Goal: Browse casually: Explore the website without a specific task or goal

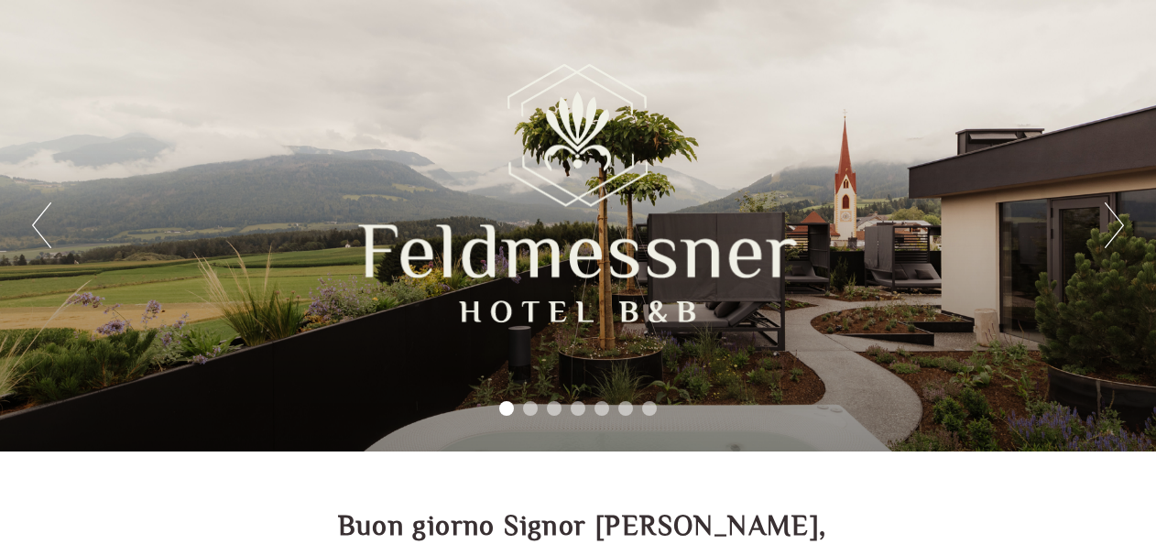
click at [932, 230] on button "Next" at bounding box center [1114, 225] width 19 height 46
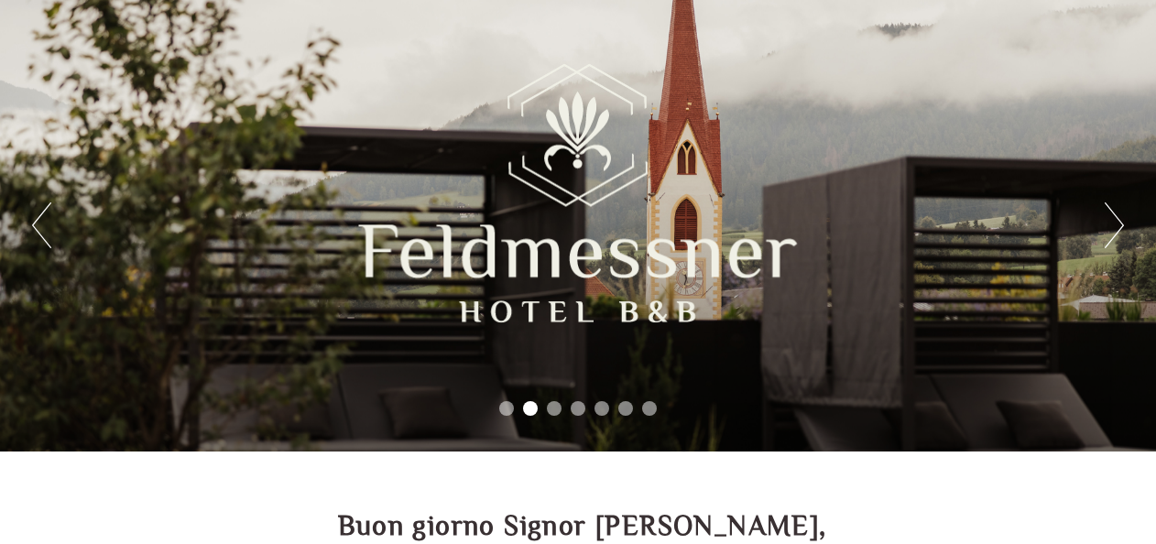
click at [932, 230] on button "Next" at bounding box center [1114, 225] width 19 height 46
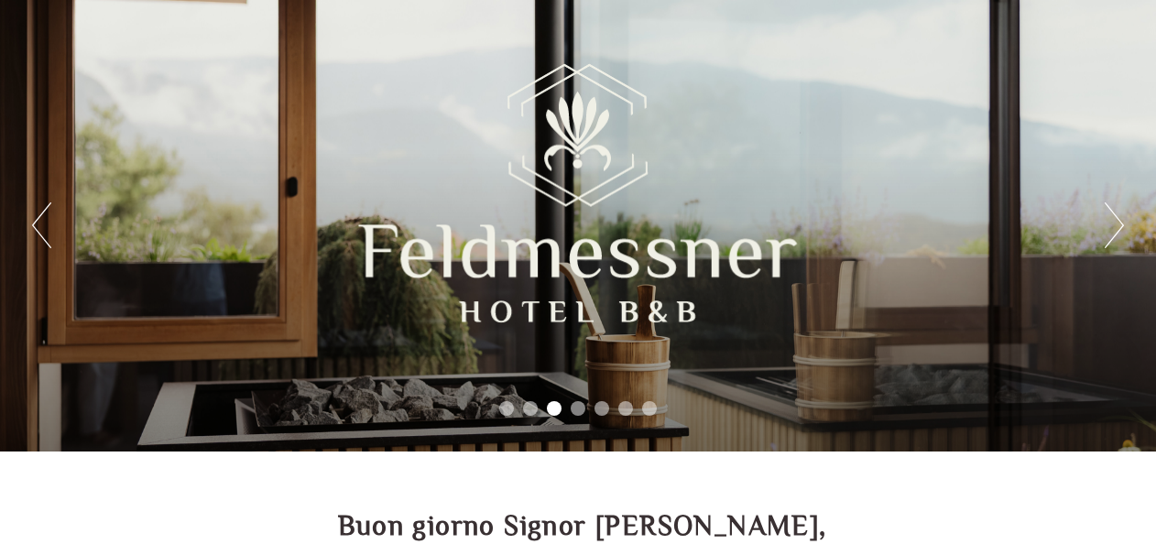
click at [932, 230] on button "Next" at bounding box center [1114, 225] width 19 height 46
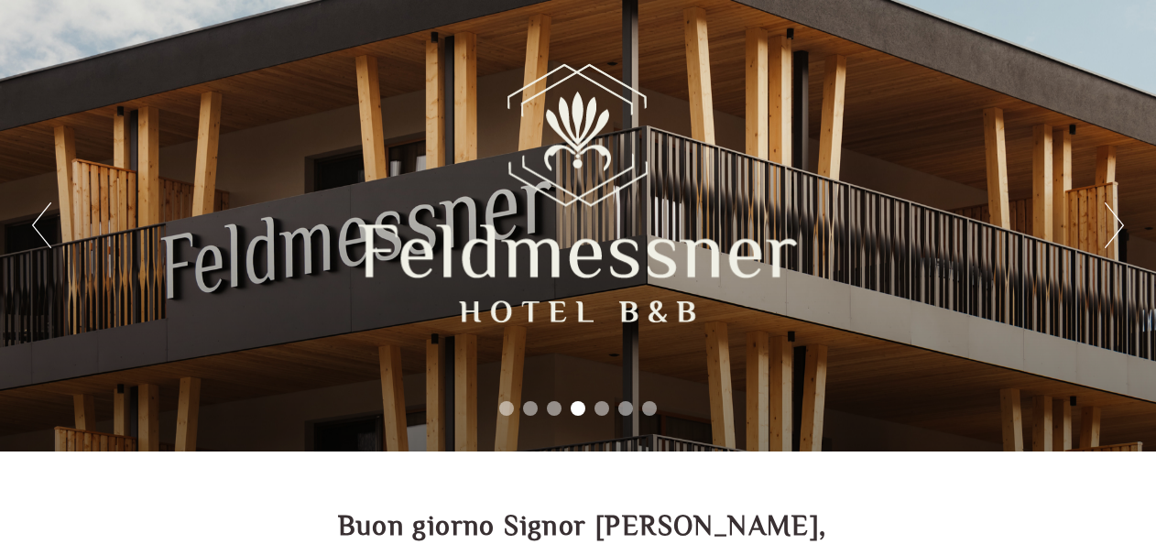
click at [932, 230] on button "Next" at bounding box center [1114, 225] width 19 height 46
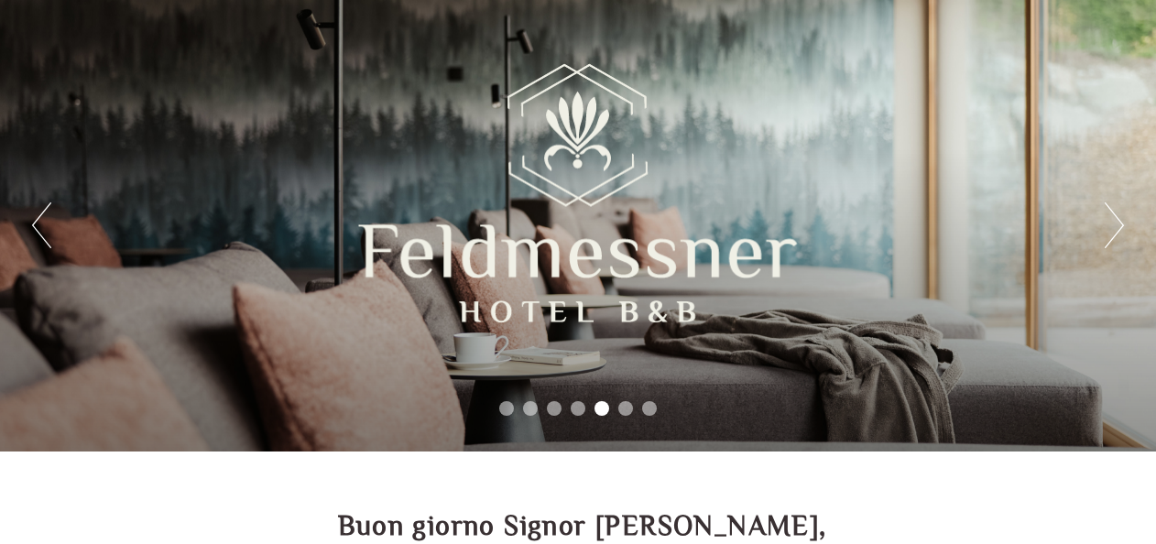
click at [932, 230] on button "Next" at bounding box center [1114, 225] width 19 height 46
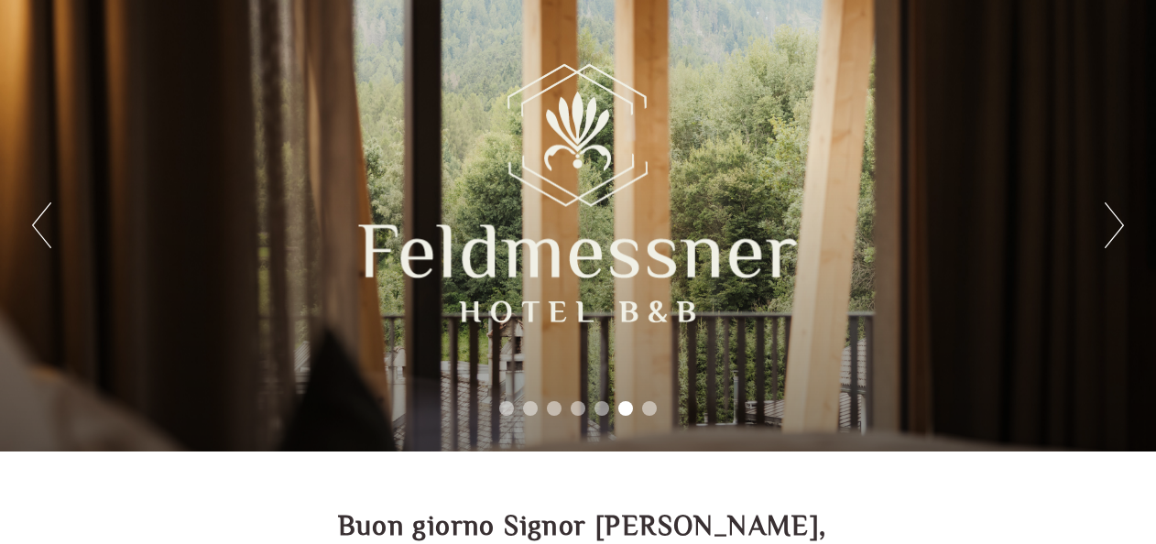
click at [932, 230] on button "Next" at bounding box center [1114, 225] width 19 height 46
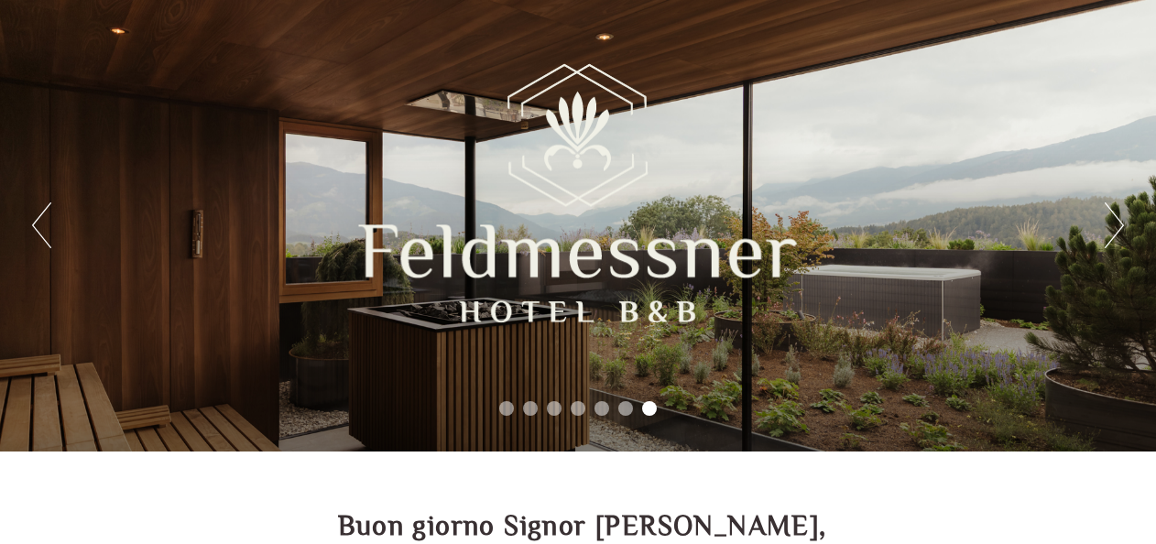
click at [932, 230] on button "Next" at bounding box center [1114, 225] width 19 height 46
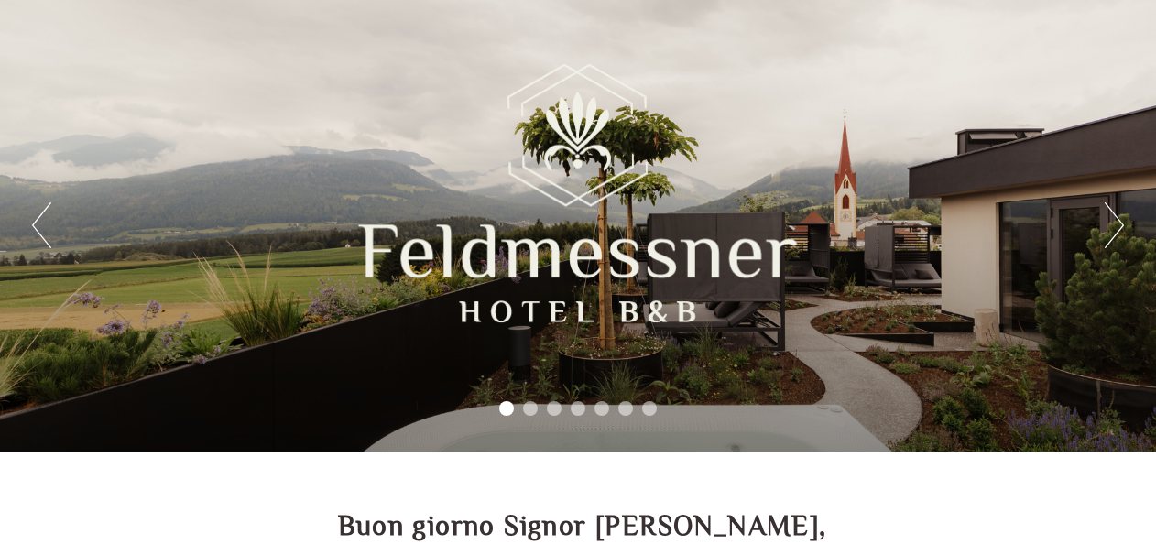
click at [932, 230] on button "Next" at bounding box center [1114, 225] width 19 height 46
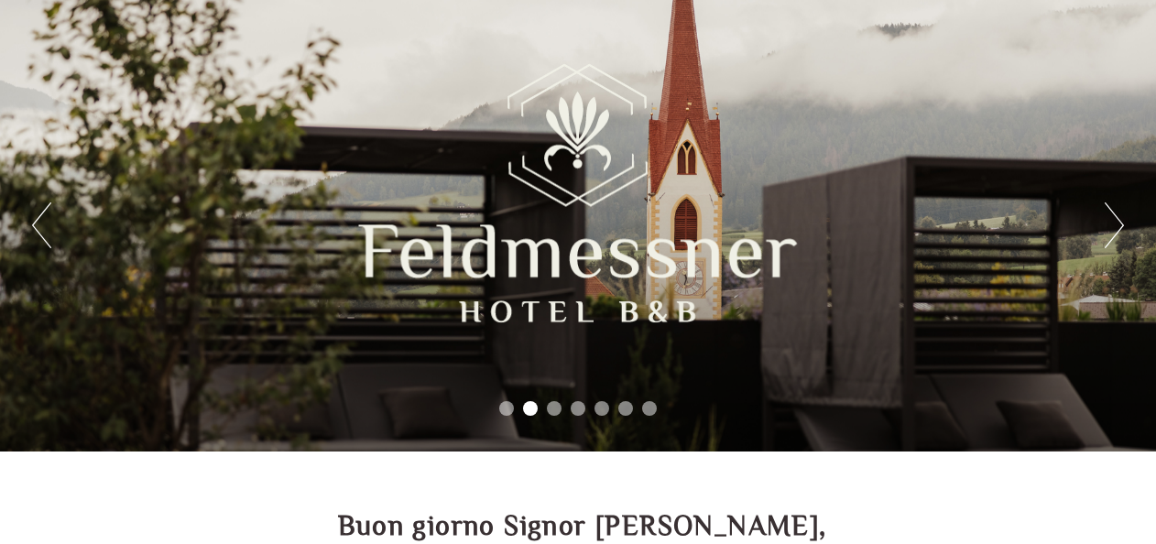
click at [932, 230] on button "Next" at bounding box center [1114, 225] width 19 height 46
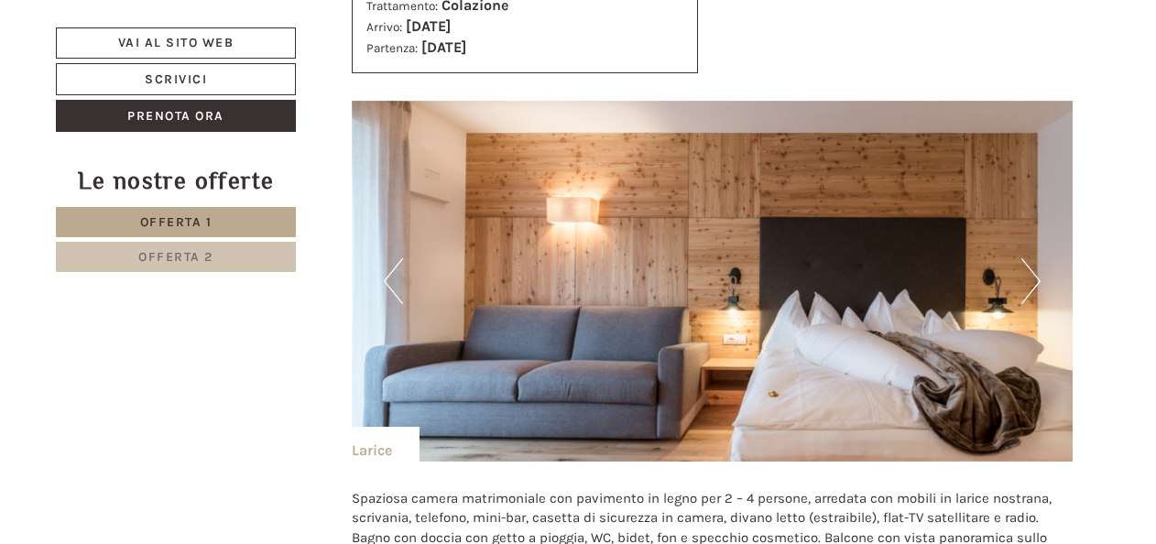
scroll to position [2118, 0]
click at [932, 281] on button "Next" at bounding box center [1031, 280] width 19 height 46
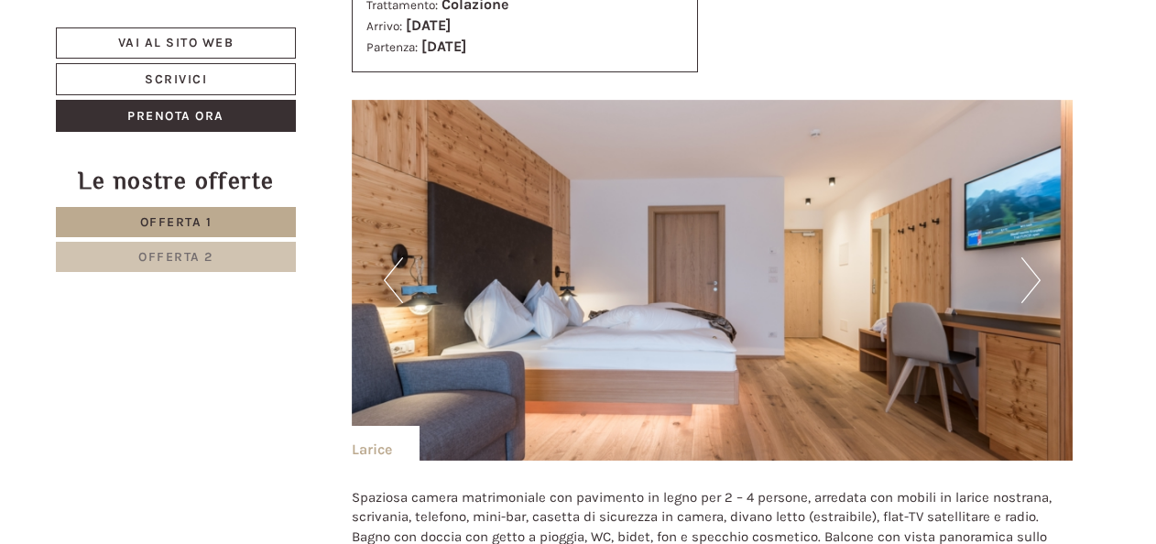
click at [932, 281] on button "Next" at bounding box center [1031, 280] width 19 height 46
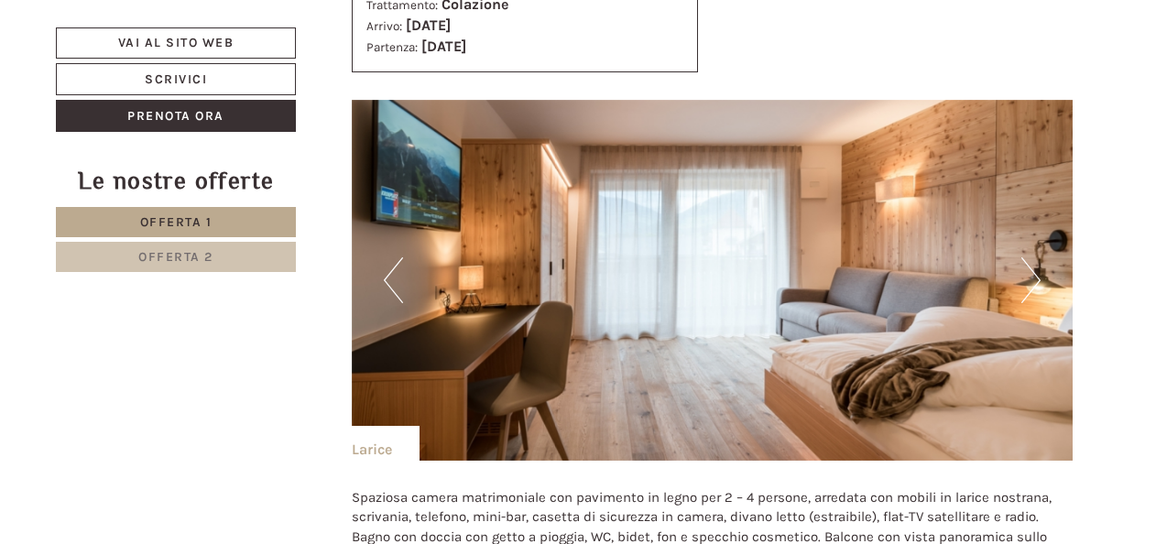
click at [932, 281] on button "Next" at bounding box center [1031, 280] width 19 height 46
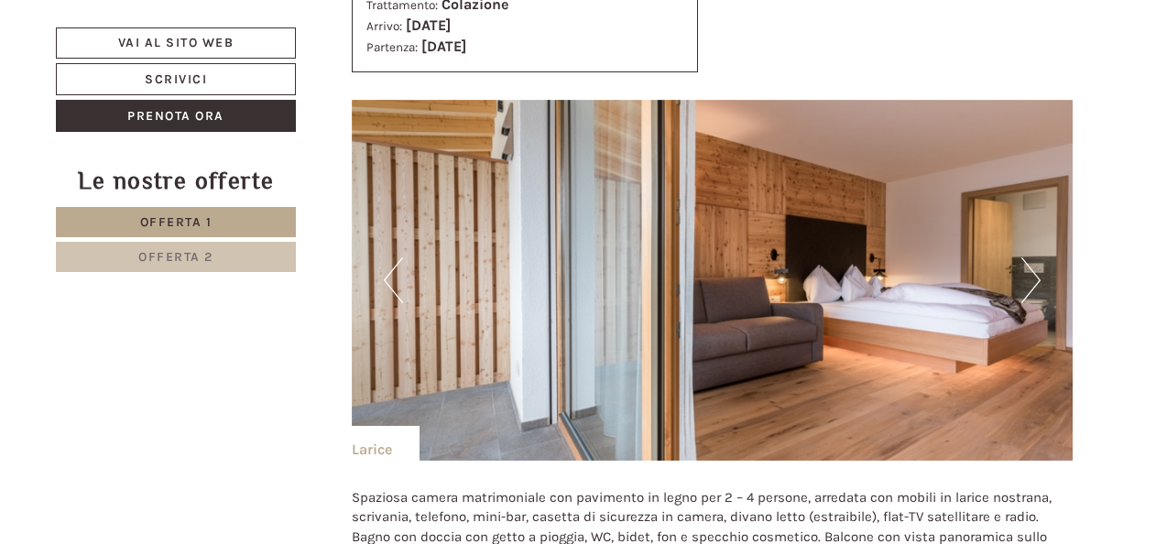
click at [932, 281] on button "Next" at bounding box center [1031, 280] width 19 height 46
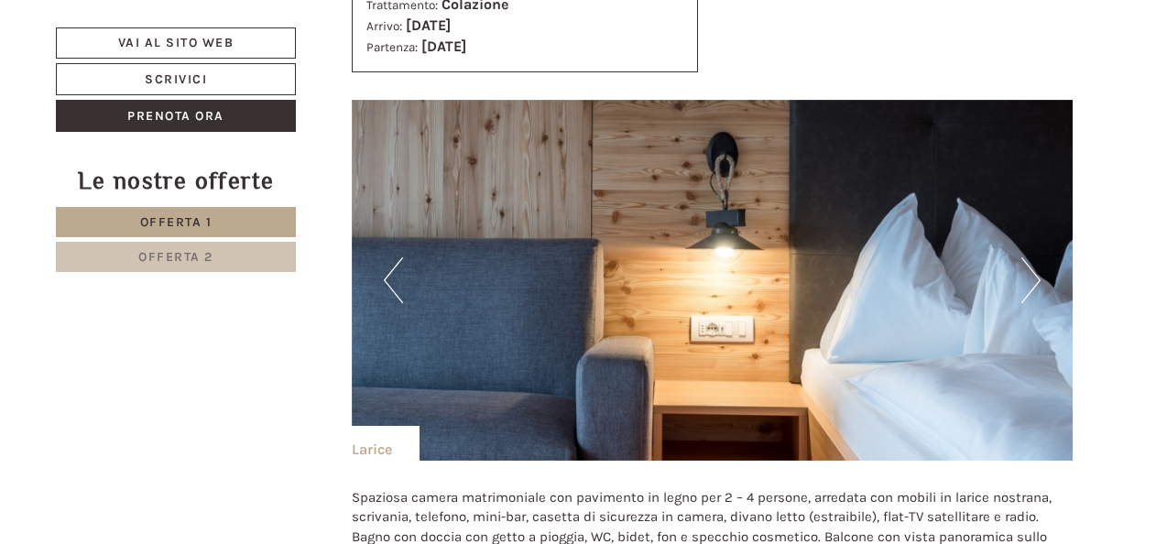
click at [932, 281] on button "Next" at bounding box center [1031, 280] width 19 height 46
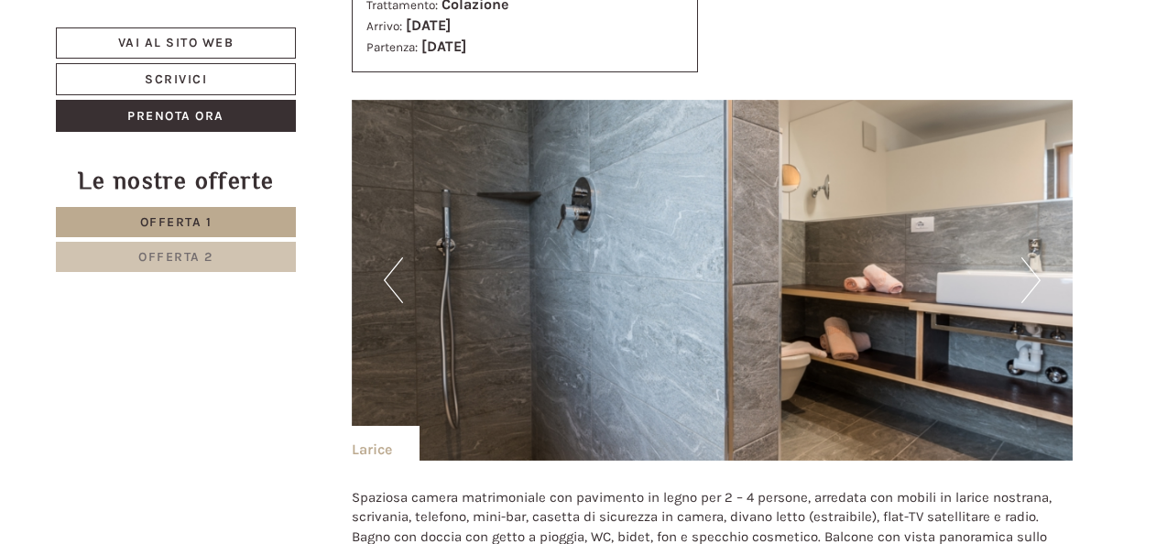
click at [932, 281] on button "Next" at bounding box center [1031, 280] width 19 height 46
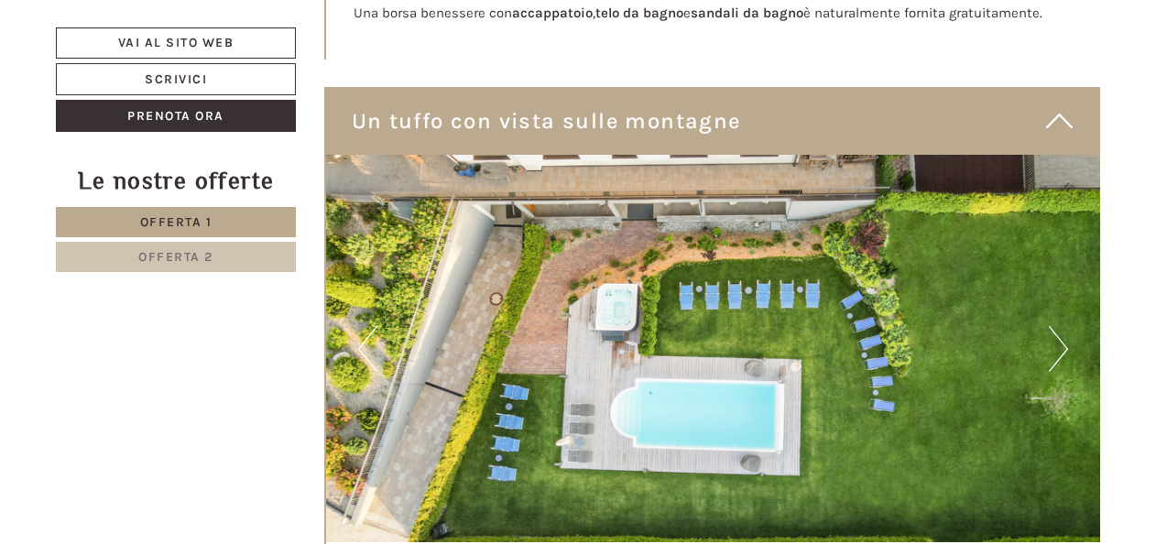
scroll to position [5938, 0]
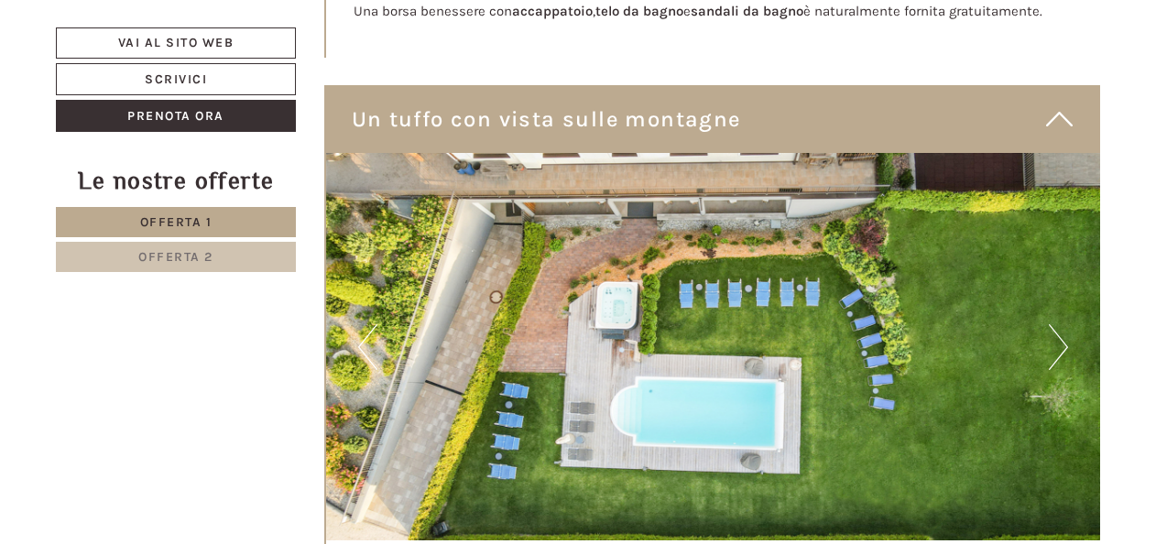
click at [932, 329] on button "Next" at bounding box center [1058, 347] width 19 height 46
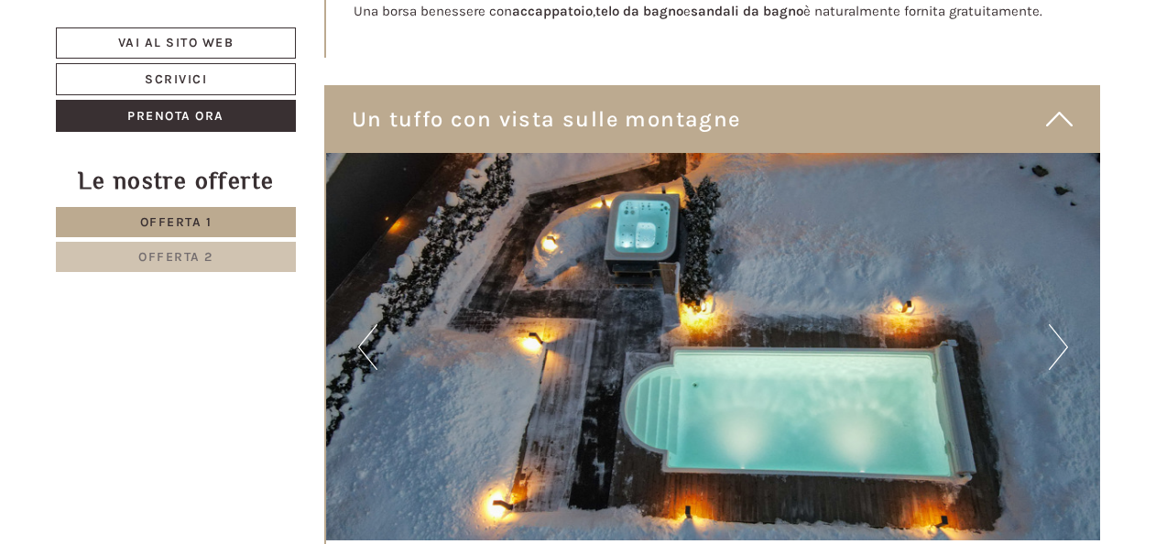
click at [932, 329] on button "Next" at bounding box center [1058, 347] width 19 height 46
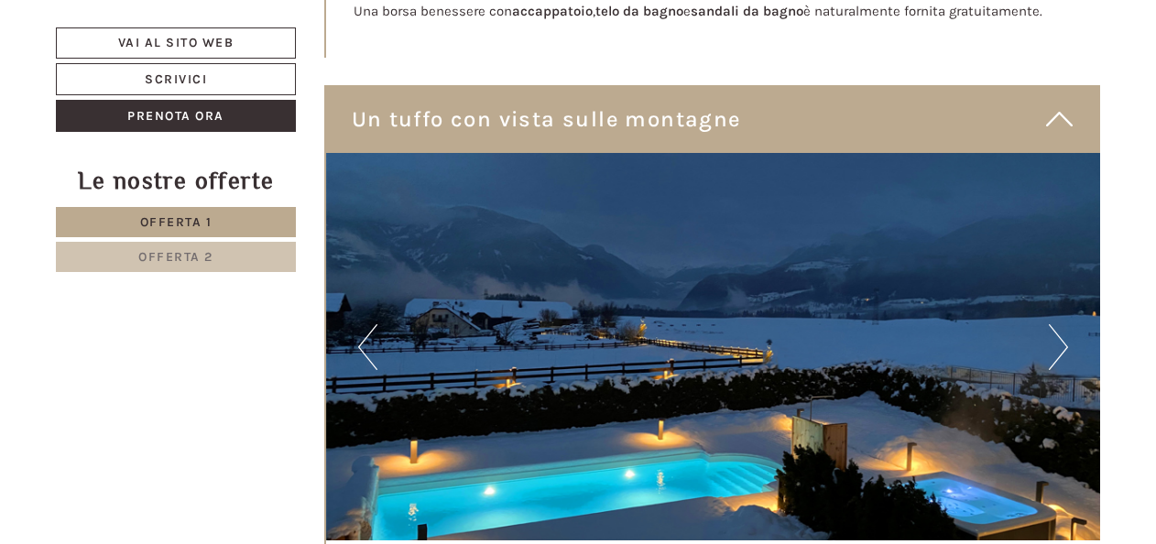
click at [932, 329] on button "Next" at bounding box center [1058, 347] width 19 height 46
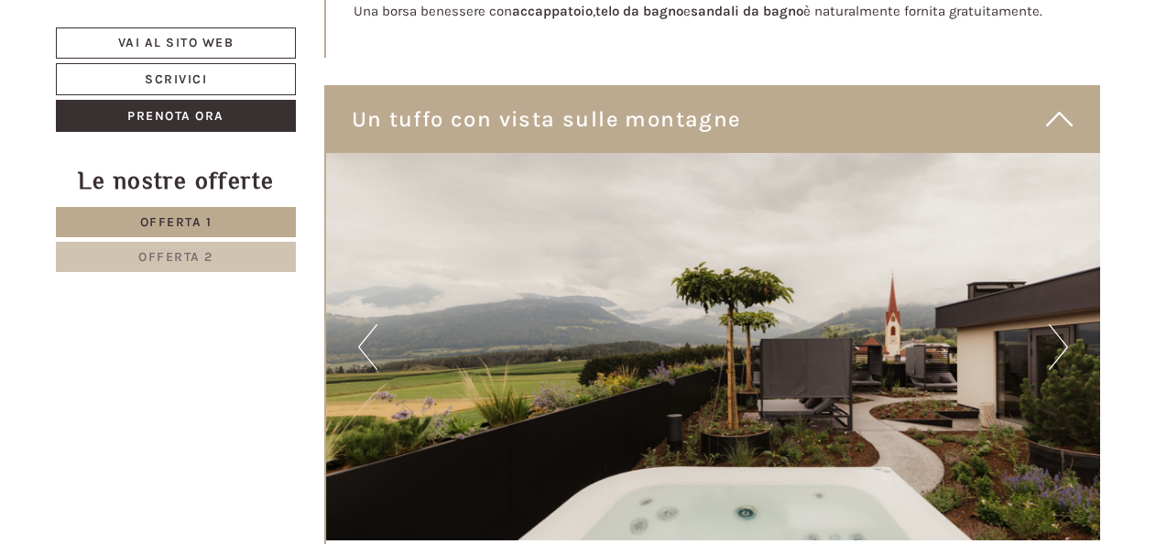
click at [932, 329] on button "Next" at bounding box center [1058, 347] width 19 height 46
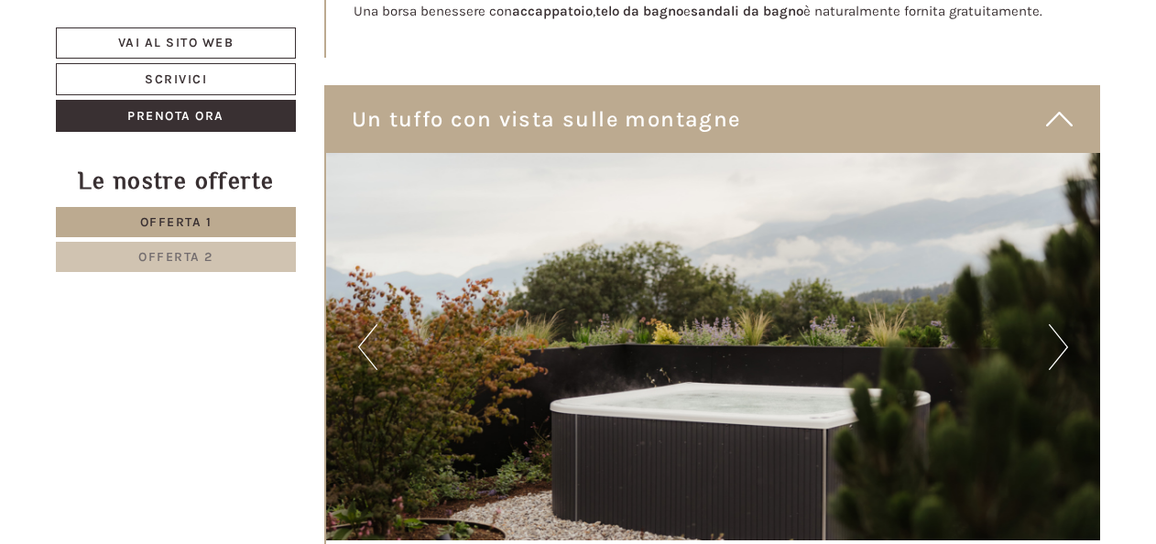
click at [932, 329] on button "Next" at bounding box center [1058, 347] width 19 height 46
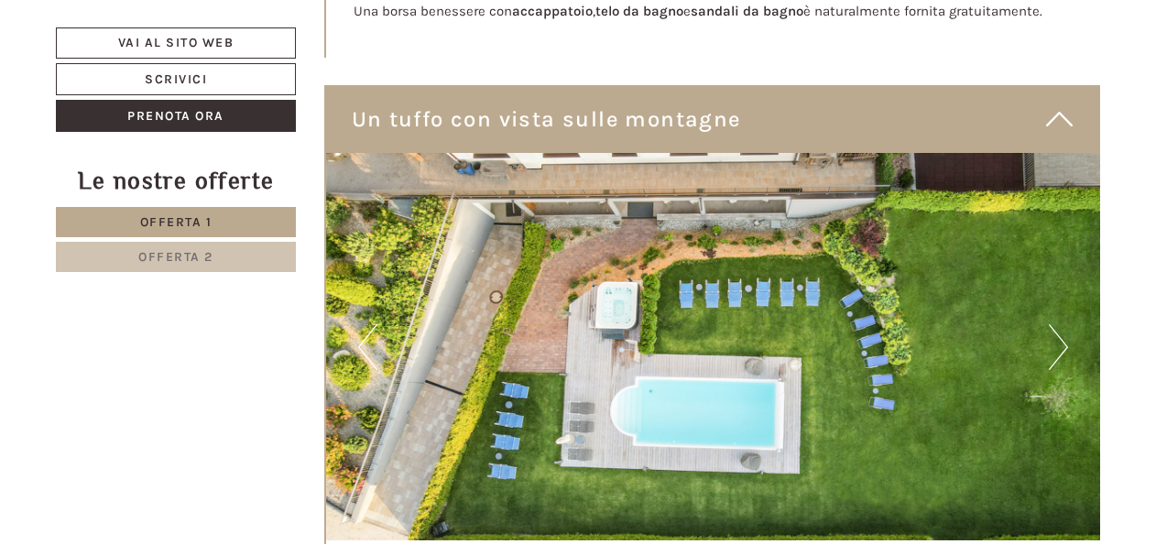
click at [932, 329] on button "Next" at bounding box center [1058, 347] width 19 height 46
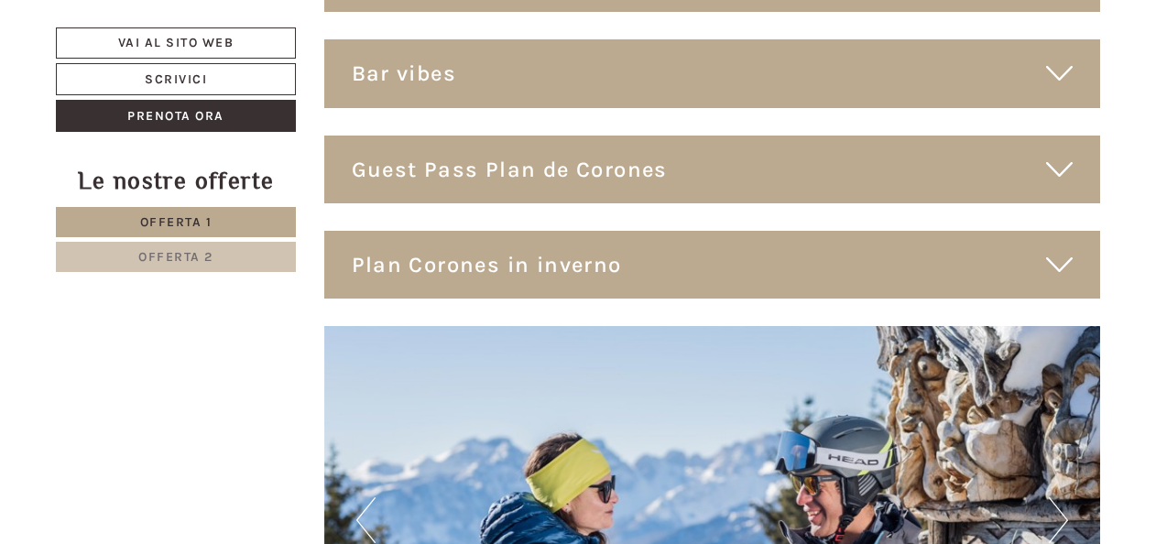
scroll to position [6988, 0]
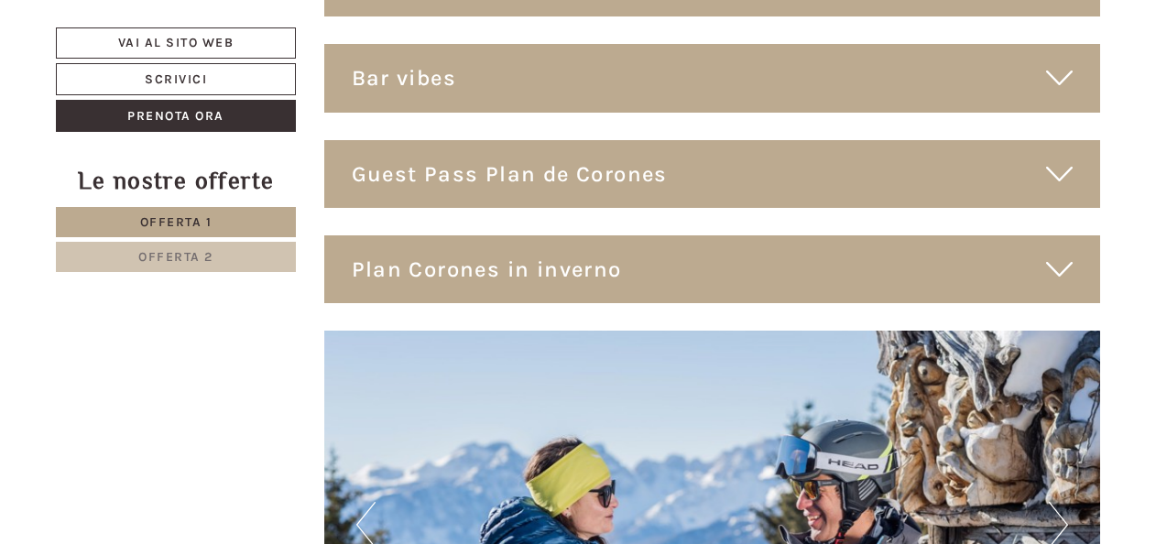
click at [932, 159] on icon at bounding box center [1059, 174] width 27 height 31
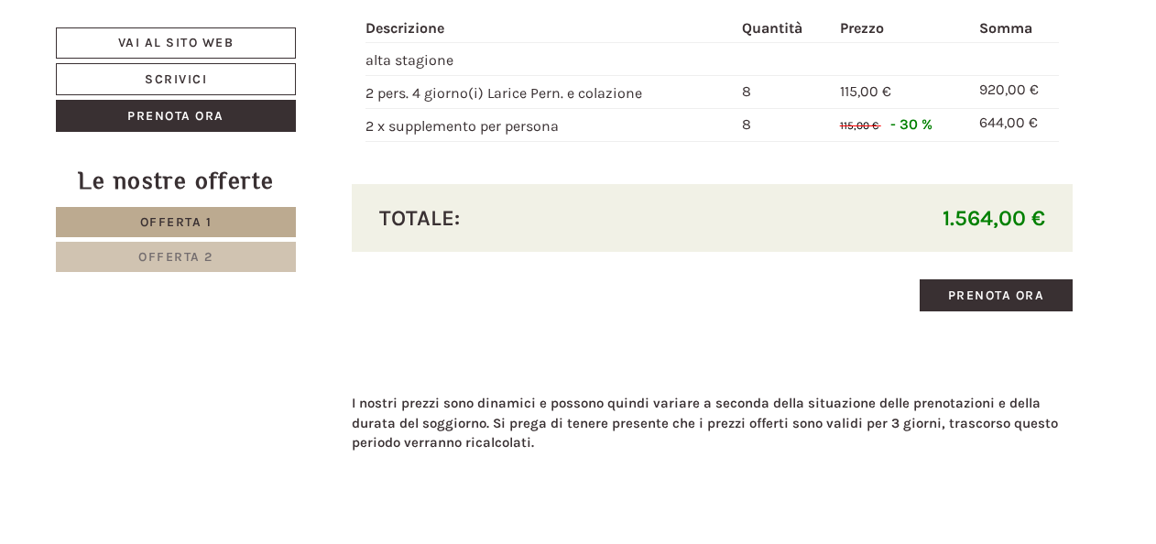
scroll to position [2751, 0]
